Goal: Information Seeking & Learning: Compare options

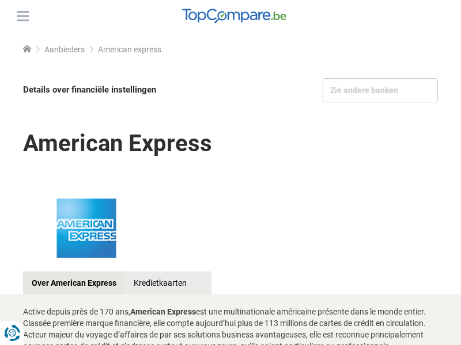
scroll to position [1419, 0]
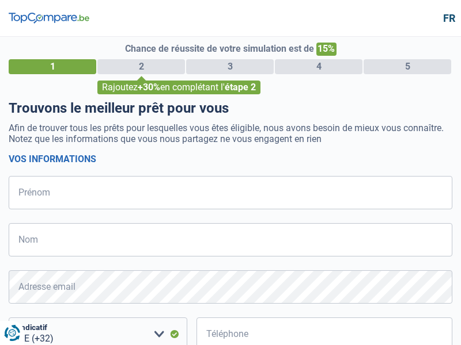
select select "32"
